Goal: Task Accomplishment & Management: Complete application form

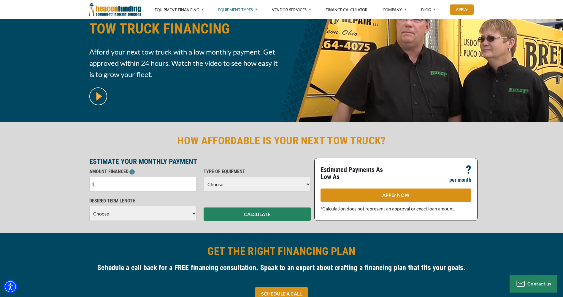
scroll to position [89, 0]
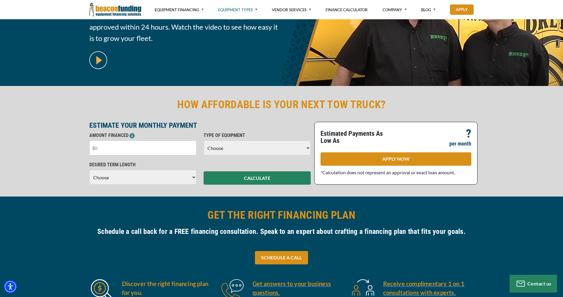
click at [120, 146] on input "text" at bounding box center [142, 148] width 107 height 15
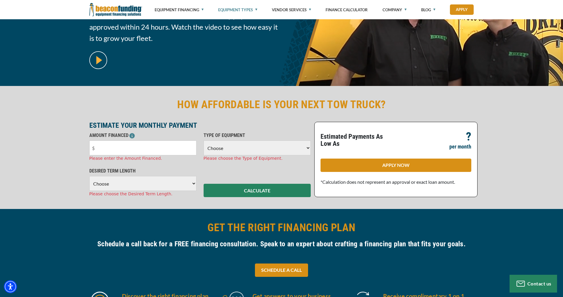
click at [367, 157] on div "Estimated Payments As Low As $ - $ ? per month APPLY NOW *Calculation does not …" at bounding box center [395, 159] width 163 height 75
click at [129, 150] on input "text" at bounding box center [142, 148] width 107 height 15
drag, startPoint x: 166, startPoint y: 150, endPoint x: 79, endPoint y: 146, distance: 87.6
click at [80, 146] on div "HOW AFFORDABLE IS YOUR NEXT TOW TRUCK? ESTIMATE YOUR MONTHLY PAYMENT AMOUNT FIN…" at bounding box center [281, 147] width 563 height 123
type input "$85,000"
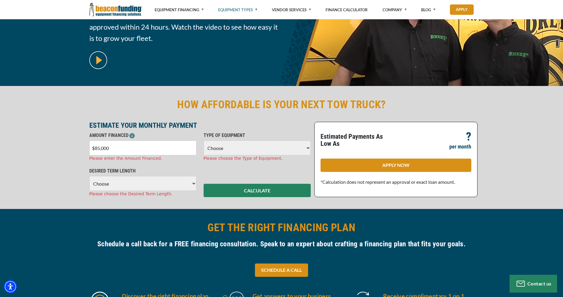
click at [242, 150] on select "Choose Backhoe Boom/Bucket Truck Chipper Commercial Mower Crane DTG/DTF Printin…" at bounding box center [257, 148] width 107 height 15
select select "5"
click at [204, 141] on select "Choose Backhoe Boom/Bucket Truck Chipper Commercial Mower Crane DTG/DTF Printin…" at bounding box center [257, 148] width 107 height 15
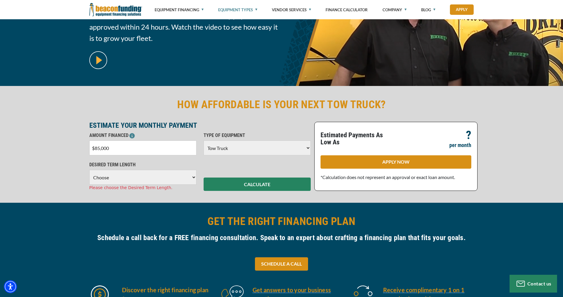
click at [119, 176] on select "Choose 36 Months 48 Months 60 Months" at bounding box center [142, 177] width 107 height 15
select select "60"
click at [89, 170] on select "Choose 36 Months 48 Months 60 Months" at bounding box center [142, 177] width 107 height 15
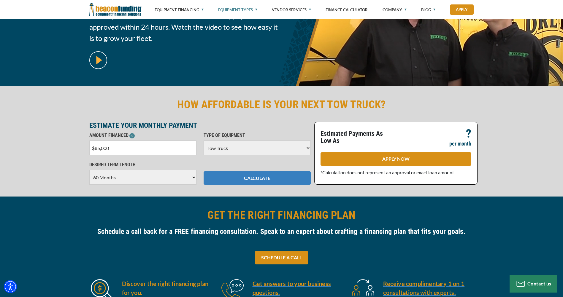
click at [260, 179] on button "CALCULATE" at bounding box center [257, 177] width 107 height 13
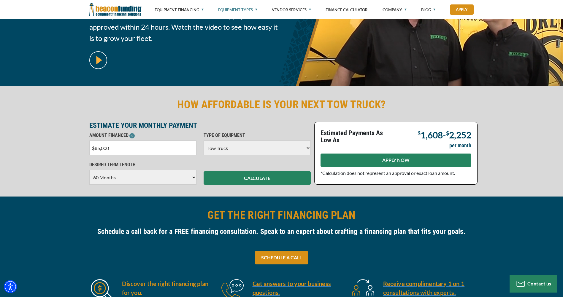
click at [421, 163] on link "APPLY NOW" at bounding box center [395, 160] width 151 height 13
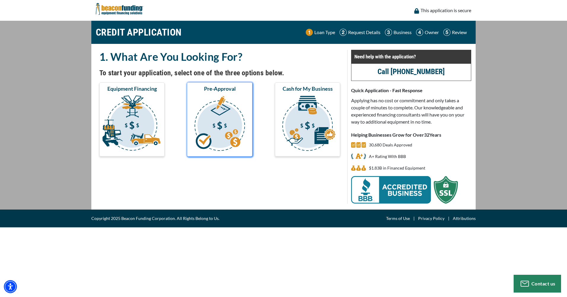
click at [223, 118] on img "submit" at bounding box center [219, 124] width 63 height 59
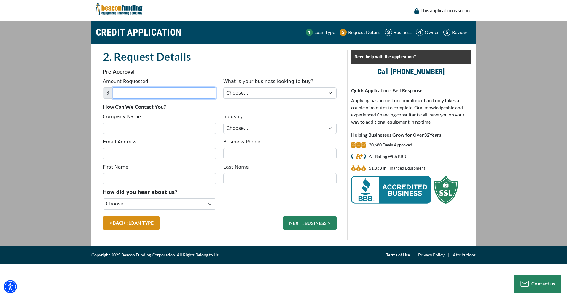
click at [164, 96] on input "Amount Requested" at bounding box center [164, 93] width 103 height 11
type input "85,000"
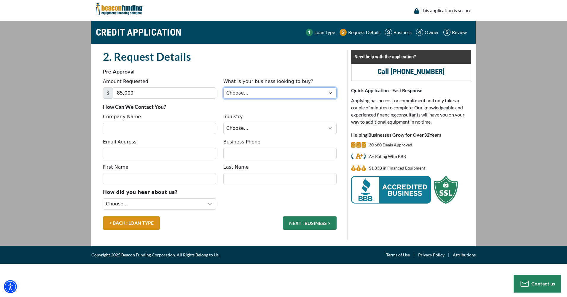
click at [268, 93] on select "Choose... Backhoe Boom/Bucket Truck Chipper Commercial Mower Crane DTG/DTF Prin…" at bounding box center [279, 93] width 113 height 11
select select "5"
click at [223, 88] on select "Choose... Backhoe Boom/Bucket Truck Chipper Commercial Mower Crane DTG/DTF Prin…" at bounding box center [279, 93] width 113 height 11
click at [136, 124] on input "Company Name" at bounding box center [159, 128] width 113 height 11
type input "T & A Towing and Recovery LLC"
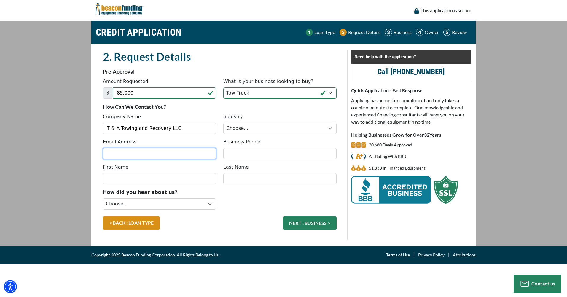
type input "tandatowing24@gmail.com"
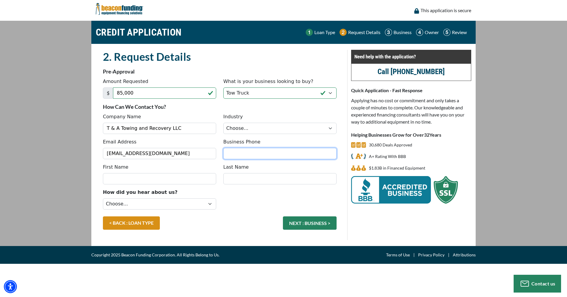
type input "8262030233"
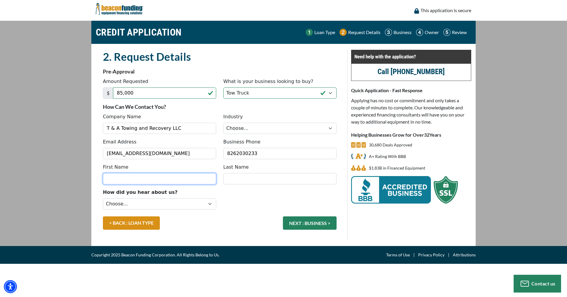
type input "Tom"
type input "Gleason"
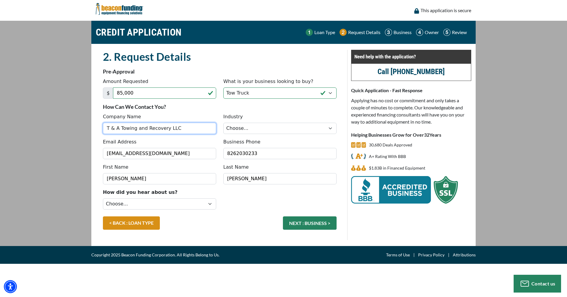
type input "(826) 203-0233"
click at [285, 126] on select "Choose... Towing Landscape/Hardscape Decorated Apparel Septic Light Constructio…" at bounding box center [279, 128] width 113 height 11
click at [223, 123] on select "Choose... Towing Landscape/Hardscape Decorated Apparel Septic Light Constructio…" at bounding box center [279, 128] width 113 height 11
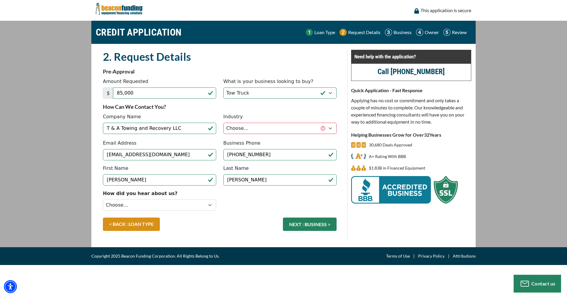
click at [279, 122] on div "Industry Choose... Towing Landscape/Hardscape Decorated Apparel Septic Light Co…" at bounding box center [280, 124] width 120 height 22
click at [277, 128] on select "Choose... Towing Landscape/Hardscape Decorated Apparel Septic Light Constructio…" at bounding box center [279, 128] width 113 height 11
select select "1"
click at [223, 123] on select "Choose... Towing Landscape/Hardscape Decorated Apparel Septic Light Constructio…" at bounding box center [279, 128] width 113 height 11
click at [121, 204] on select "Choose... Internet Search Vendor Referral Word of Mouth Client Referral Email E…" at bounding box center [159, 205] width 113 height 11
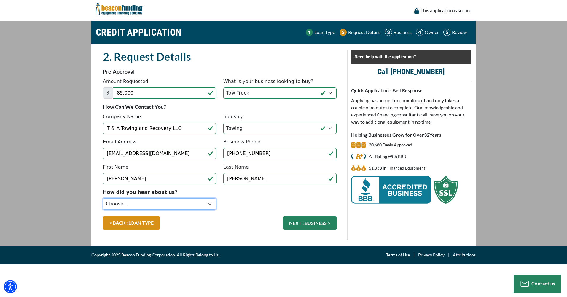
select select "5"
click at [103, 198] on select "Choose... Internet Search Vendor Referral Word of Mouth Client Referral Email E…" at bounding box center [159, 203] width 113 height 11
click at [317, 222] on button "NEXT : BUSINESS >" at bounding box center [310, 223] width 54 height 13
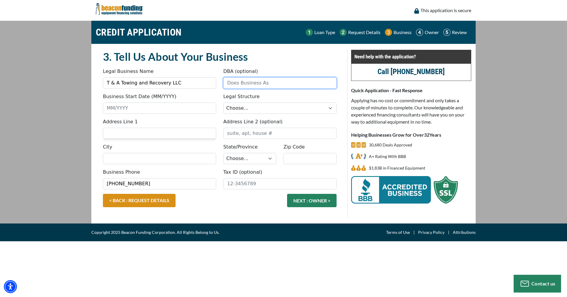
click at [244, 79] on input "DBA (optional)" at bounding box center [279, 82] width 113 height 11
click at [155, 110] on input "Business Start Date (MM/YYYY)" at bounding box center [159, 108] width 113 height 11
type input "06/24"
click at [233, 107] on select "Choose... Corporation LLC LLP Municipality Non-Profit Partnership Proprietorship" at bounding box center [279, 108] width 113 height 11
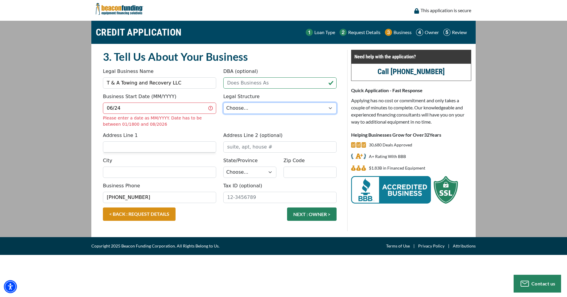
select select "2"
click at [223, 103] on select "Choose... Corporation LLC LLP Municipality Non-Profit Partnership Proprietorship" at bounding box center [279, 108] width 113 height 11
click at [133, 109] on input "06/24" at bounding box center [159, 108] width 113 height 11
type input "06/2024"
click at [155, 144] on div "Address Line 1" at bounding box center [159, 142] width 120 height 21
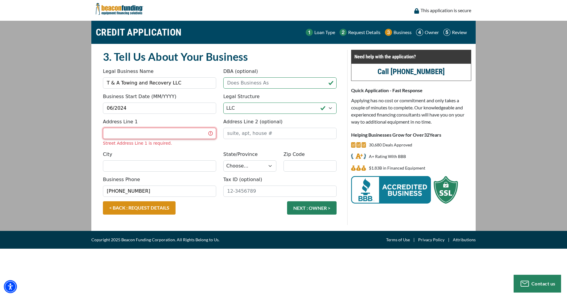
click at [168, 135] on input "Address Line 1" at bounding box center [159, 133] width 113 height 11
type input "11209 New Albany drive"
type input "Fredericksburg, VA, 22408"
type input "Fredericksburg"
select select "48"
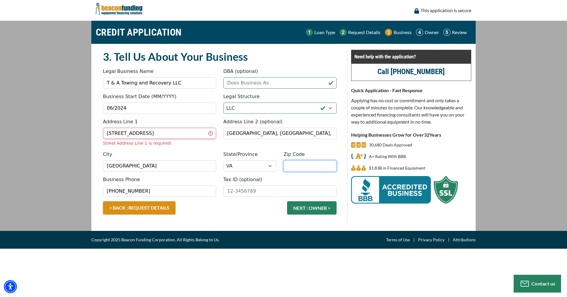
type input "22408"
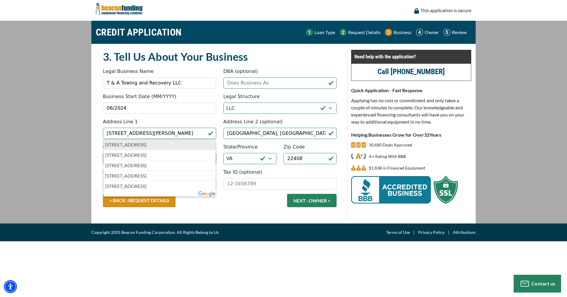
click at [162, 144] on p "11209 New Albany Drive, Fredericksburg, VA, USA" at bounding box center [159, 144] width 109 height 7
type input "11209 New Albany Drive"
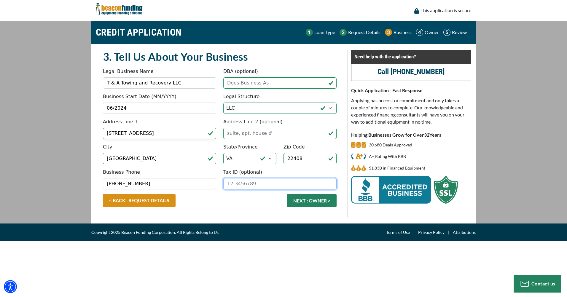
click at [264, 184] on input "Tax ID (optional)" at bounding box center [279, 183] width 113 height 11
type input "99-3540237"
drag, startPoint x: 193, startPoint y: 209, endPoint x: 205, endPoint y: 207, distance: 11.8
click at [194, 209] on div "< BACK : REQUEST DETAILS NEXT : OWNER >" at bounding box center [219, 203] width 241 height 19
click at [317, 204] on button "NEXT : OWNER >" at bounding box center [312, 200] width 50 height 13
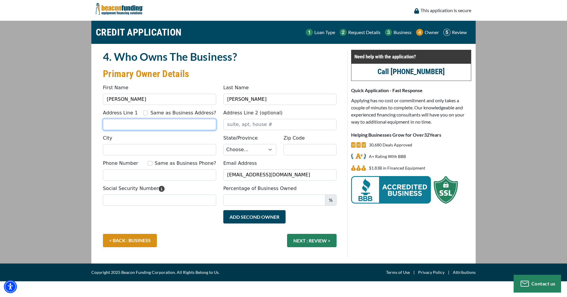
click at [112, 126] on input "Address Line 1" at bounding box center [159, 124] width 113 height 11
type input "[STREET_ADDRESS]"
type input "[PERSON_NAME]"
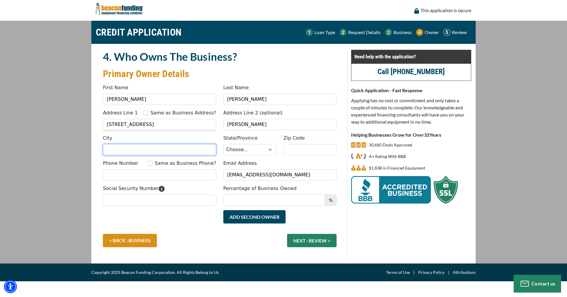
type input "Fredericksburg, Va"
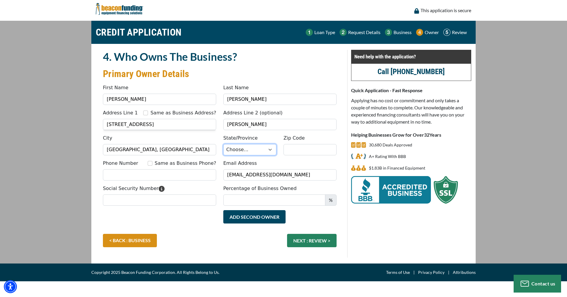
select select "48"
type input "22407"
type input "5408095780"
type input "228"
type input "(540) 809-5780"
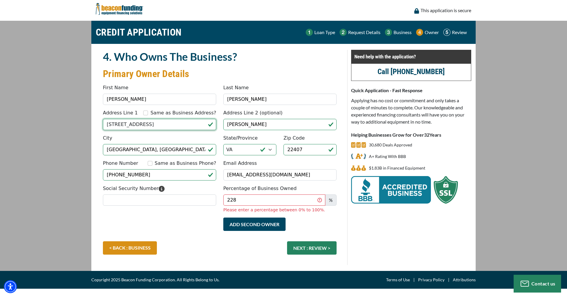
type input "317 Dixon Street, Fredericksburg, VA, USA"
drag, startPoint x: 279, startPoint y: 124, endPoint x: 190, endPoint y: 116, distance: 89.1
click at [191, 116] on div "Address Line 1 Same as Business Address? 317 Dixon Street, Fredericksburg, VA, …" at bounding box center [219, 121] width 241 height 25
drag, startPoint x: 154, startPoint y: 176, endPoint x: 80, endPoint y: 160, distance: 75.6
click at [81, 160] on main "CREDIT APPLICATION Loan Type Request Details Business Owner Review" at bounding box center [283, 146] width 567 height 250
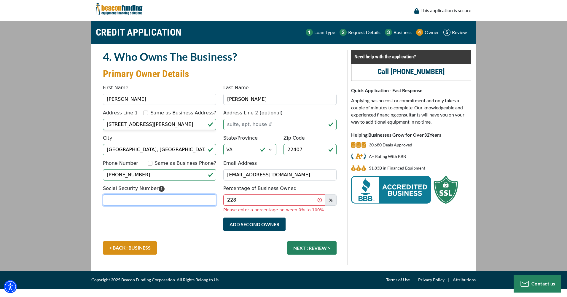
click at [151, 202] on input "Social Security Number" at bounding box center [159, 200] width 113 height 11
type input "228-57-5970"
type input "100"
click at [205, 220] on div "Add Second Owner Remove Second Owner" at bounding box center [219, 230] width 241 height 24
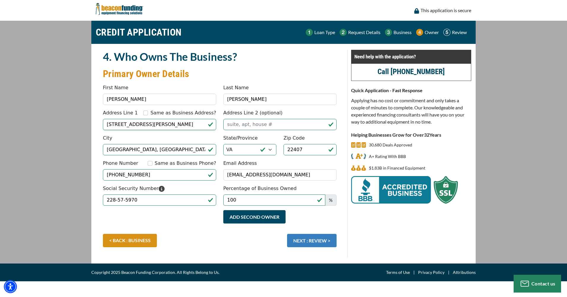
click at [316, 238] on button "NEXT : REVIEW >" at bounding box center [312, 240] width 50 height 13
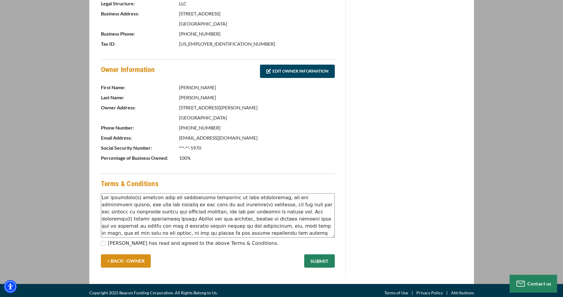
scroll to position [213, 0]
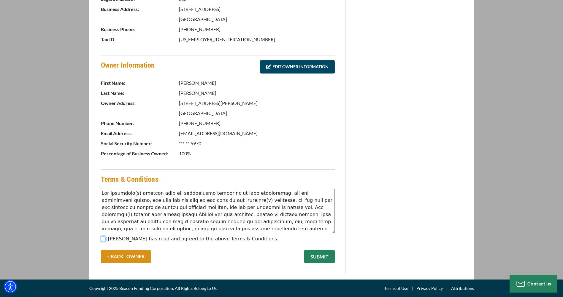
drag, startPoint x: 103, startPoint y: 238, endPoint x: 109, endPoint y: 238, distance: 6.8
click at [103, 238] on input "Tom Gleason has read and agreed to the above Terms & Conditions." at bounding box center [103, 239] width 5 height 5
checkbox input "true"
click at [317, 260] on button "SUBMIT" at bounding box center [319, 256] width 31 height 13
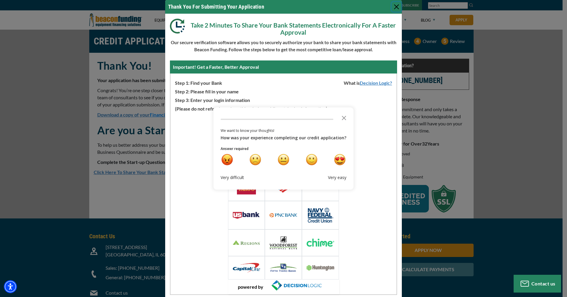
scroll to position [25, 0]
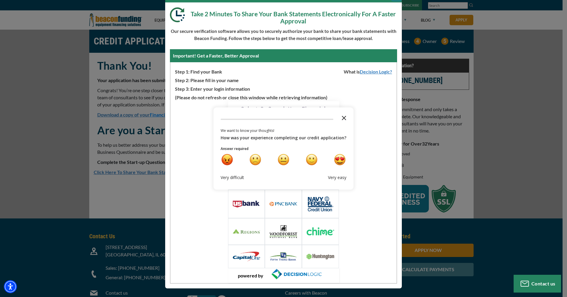
click at [347, 118] on icon "Close the survey" at bounding box center [344, 118] width 12 height 12
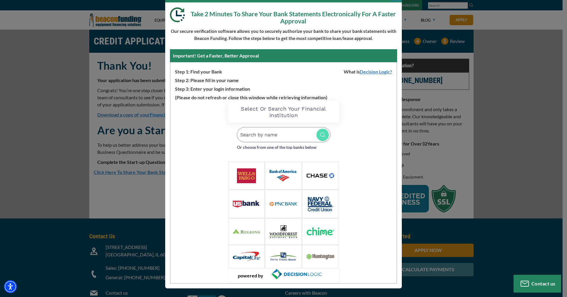
scroll to position [15, 0]
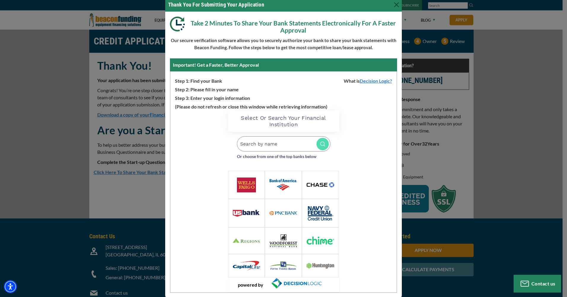
click at [279, 185] on img at bounding box center [284, 184] width 28 height 11
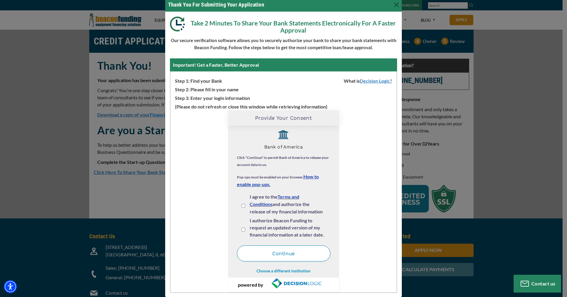
scroll to position [7, 0]
click at [241, 205] on input "I agree to the Terms and Conditions and authorize the release of my financial i…" at bounding box center [243, 205] width 4 height 4
checkbox input "true"
click at [241, 229] on input "I authorize Beacon Funding to request an updated version of my financial inform…" at bounding box center [243, 228] width 4 height 4
checkbox input "true"
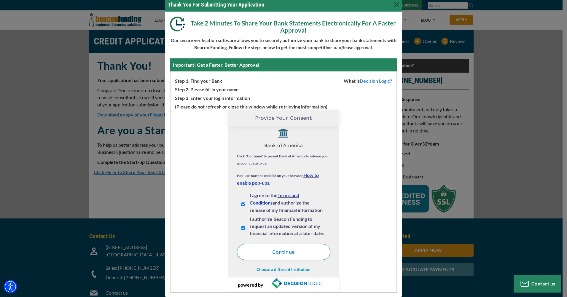
click at [284, 251] on button "Continue" at bounding box center [283, 252] width 93 height 16
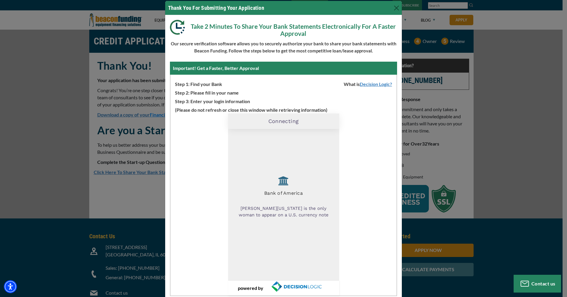
scroll to position [0, 0]
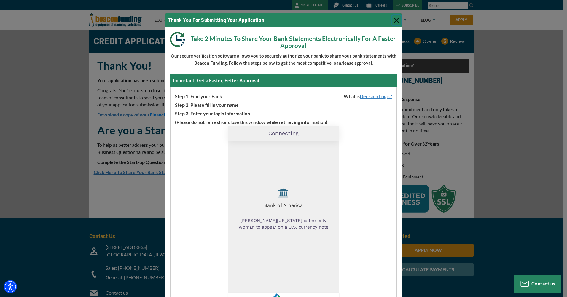
click at [392, 20] on button "Close" at bounding box center [396, 19] width 9 height 9
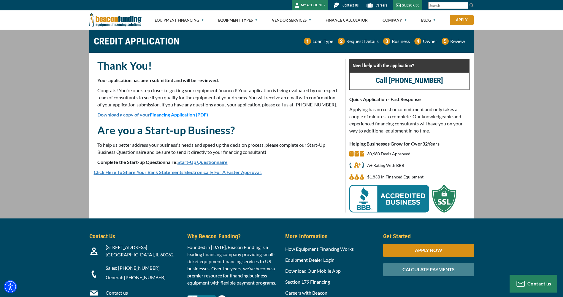
click at [195, 175] on link "Click Here To Share Your Bank Statements Electronically For A Faster Approval." at bounding box center [178, 172] width 168 height 6
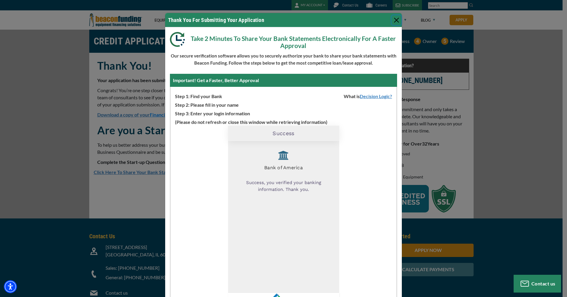
click at [393, 19] on button "Close" at bounding box center [396, 19] width 9 height 9
